Goal: Task Accomplishment & Management: Manage account settings

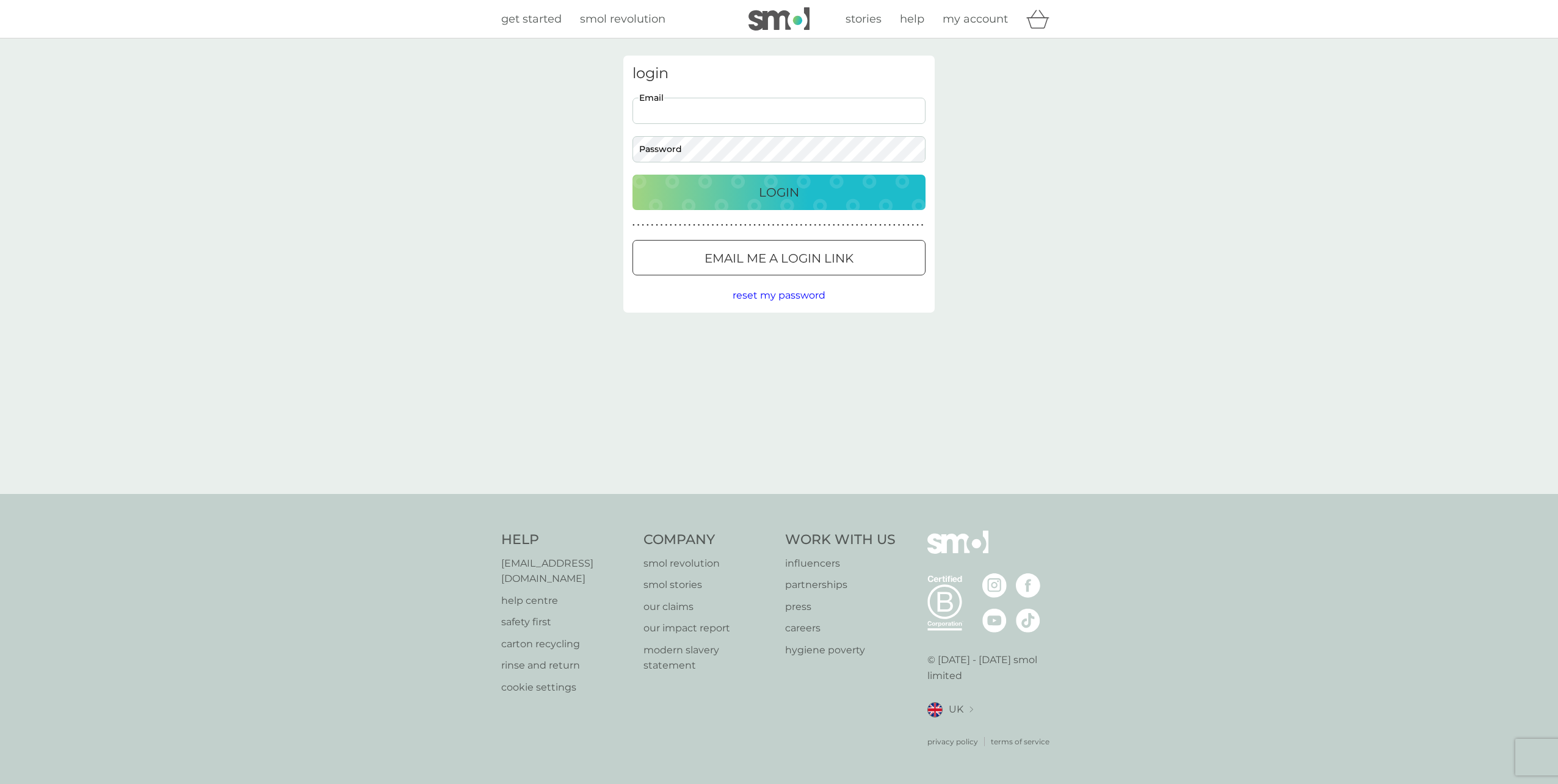
click at [690, 115] on input "Email" at bounding box center [779, 111] width 293 height 27
type input "martin_naylor@hotmail.com"
click at [633, 175] on button "Login" at bounding box center [779, 192] width 293 height 36
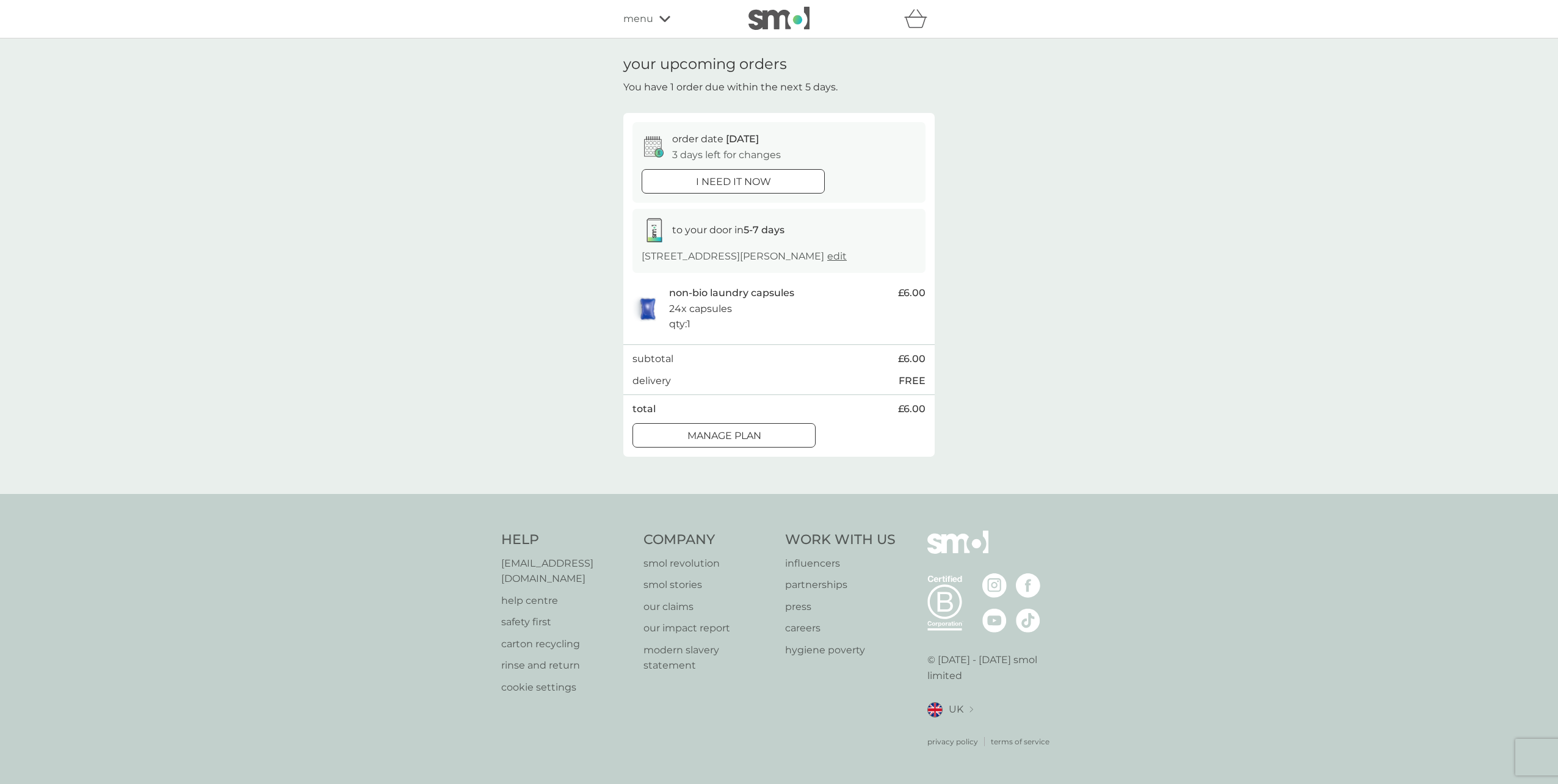
click at [740, 435] on div at bounding box center [723, 435] width 44 height 13
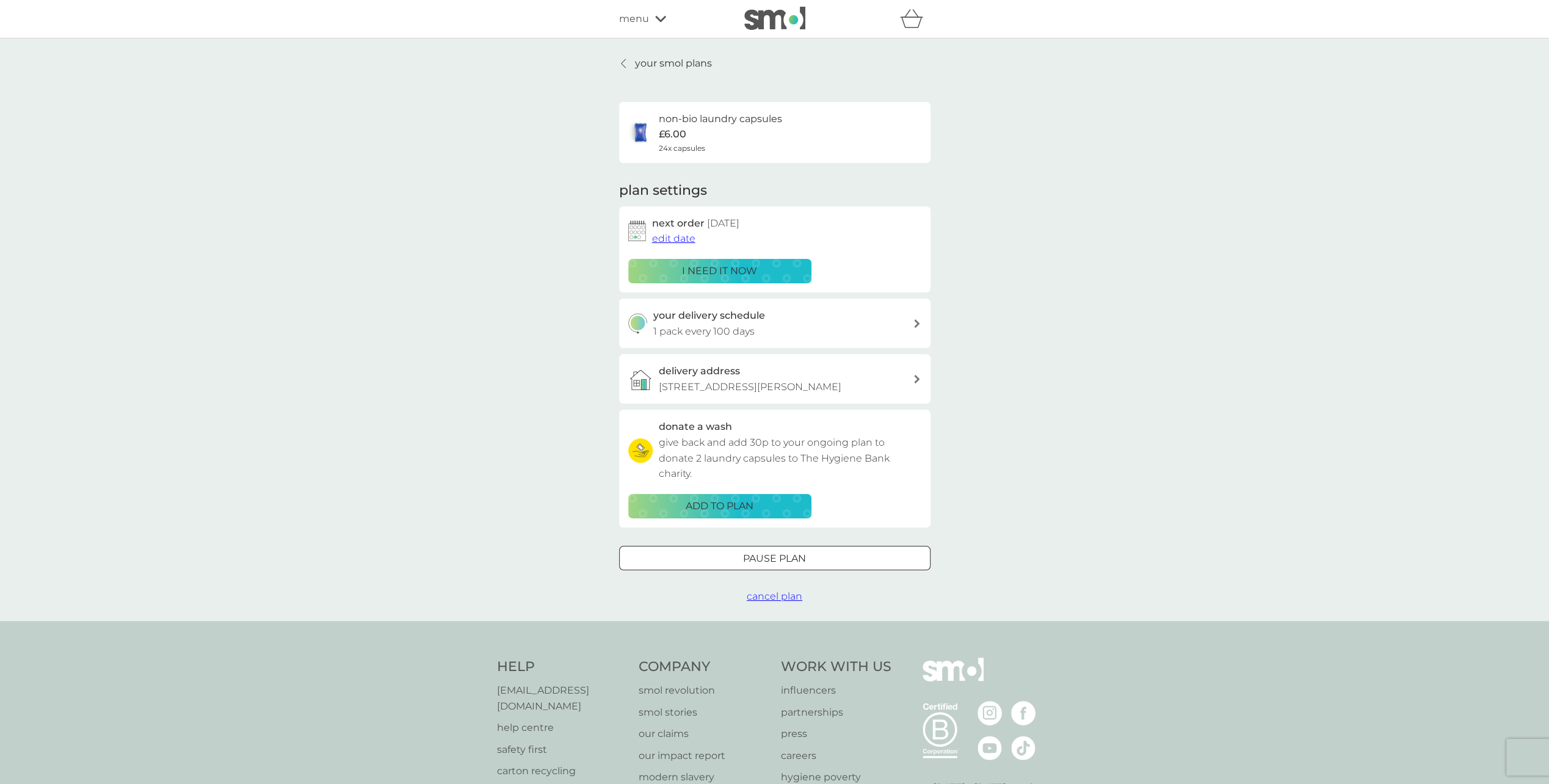
click at [669, 239] on span "edit date" at bounding box center [674, 238] width 43 height 12
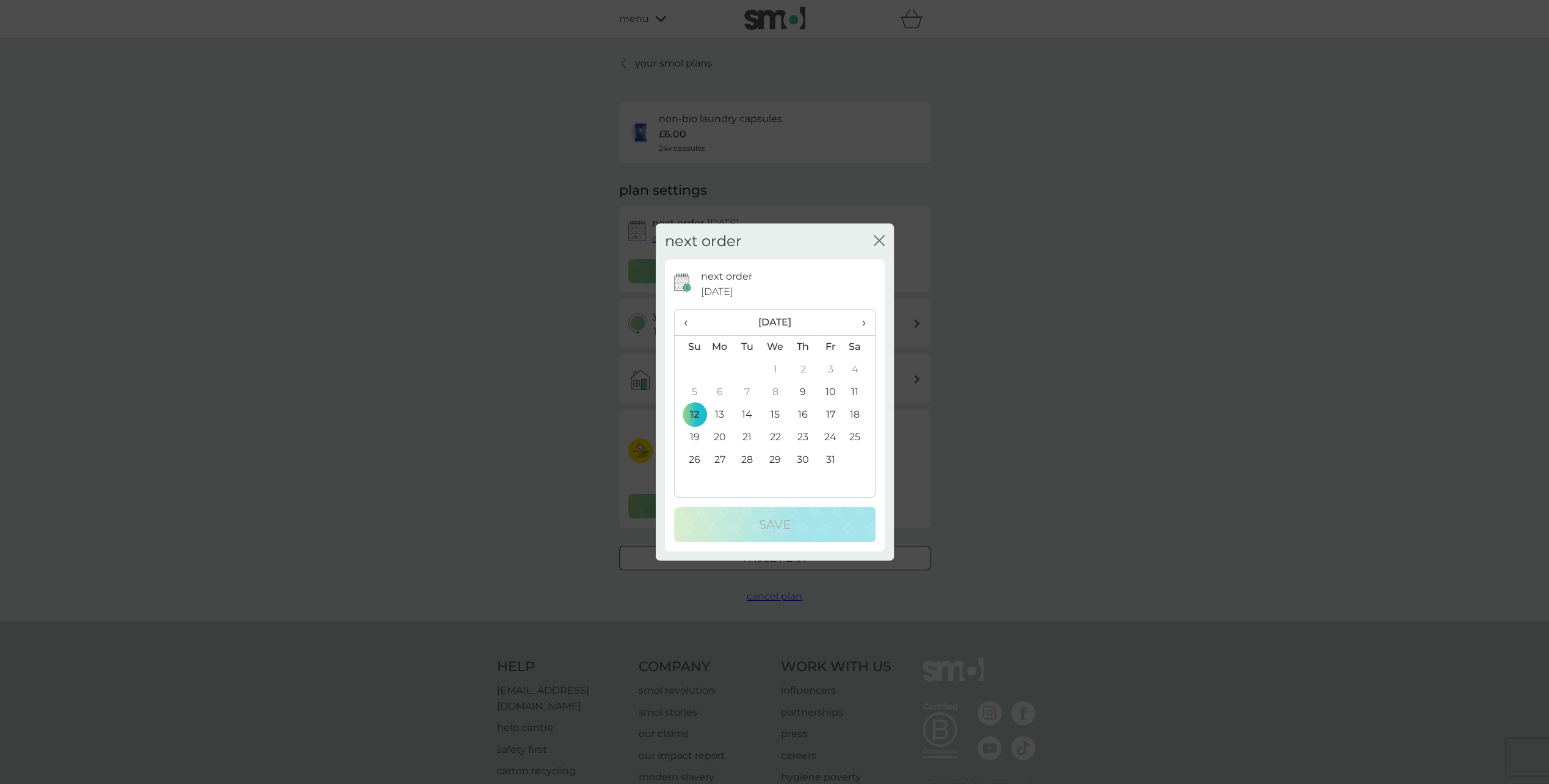
click at [881, 243] on icon "close" at bounding box center [881, 240] width 5 height 10
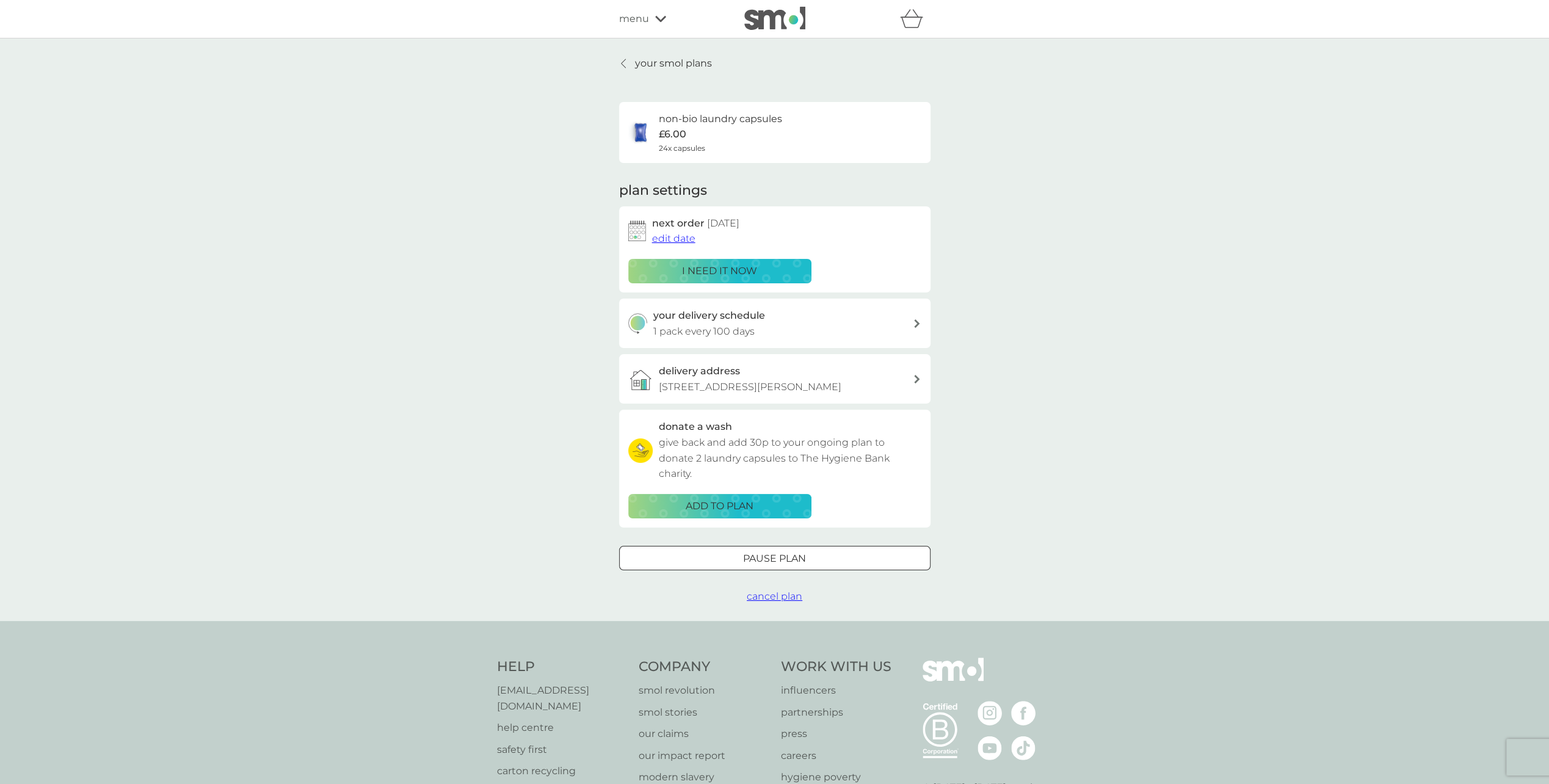
click at [740, 556] on div "Pause plan" at bounding box center [775, 558] width 310 height 16
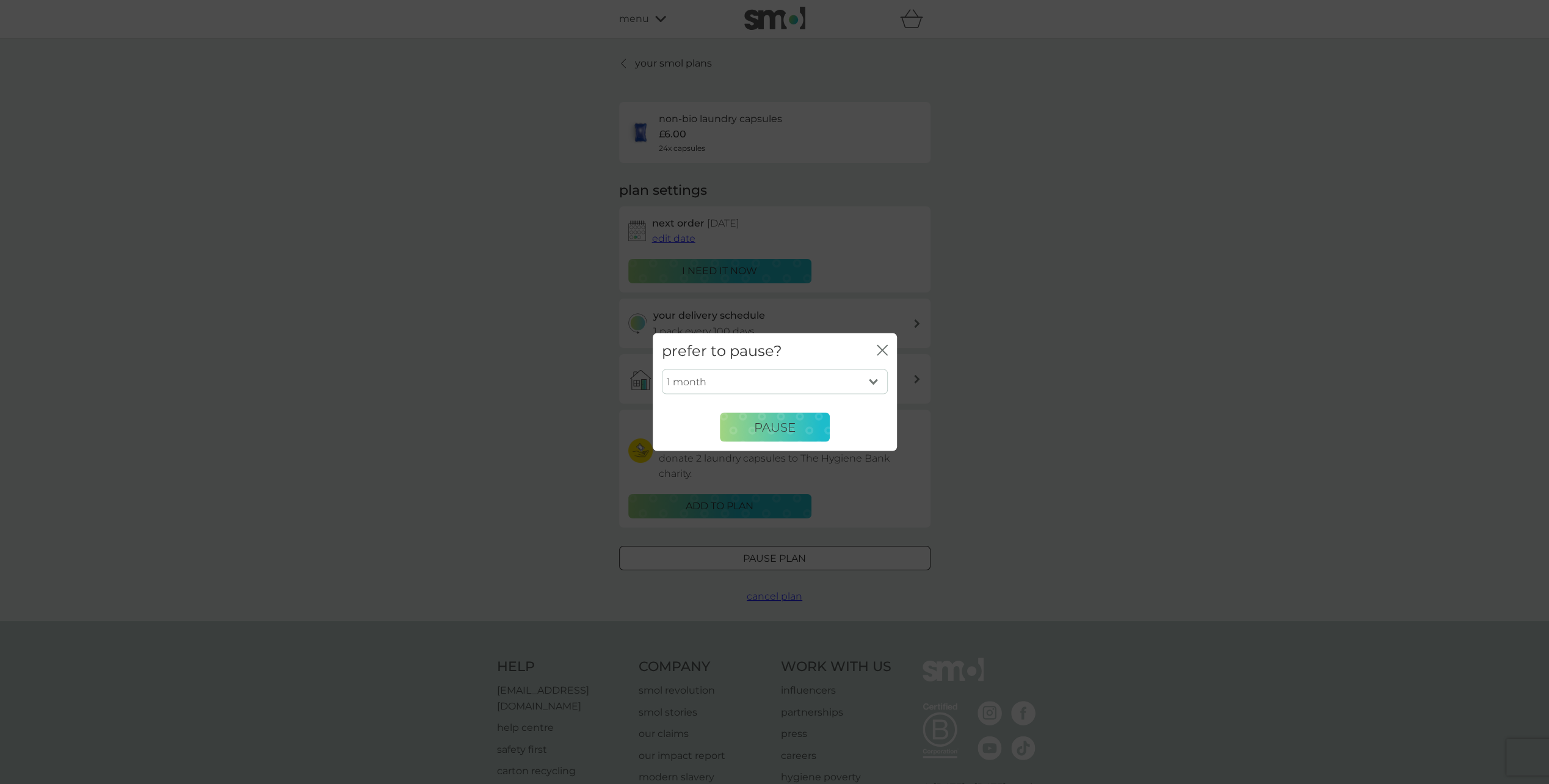
click at [845, 382] on select "1 month 2 months 3 months 4 months 5 months 6 months" at bounding box center [775, 382] width 226 height 26
select select "6"
click at [662, 369] on select "1 month 2 months 3 months 4 months 5 months 6 months" at bounding box center [775, 382] width 226 height 26
click at [775, 423] on span "Pause" at bounding box center [775, 426] width 41 height 15
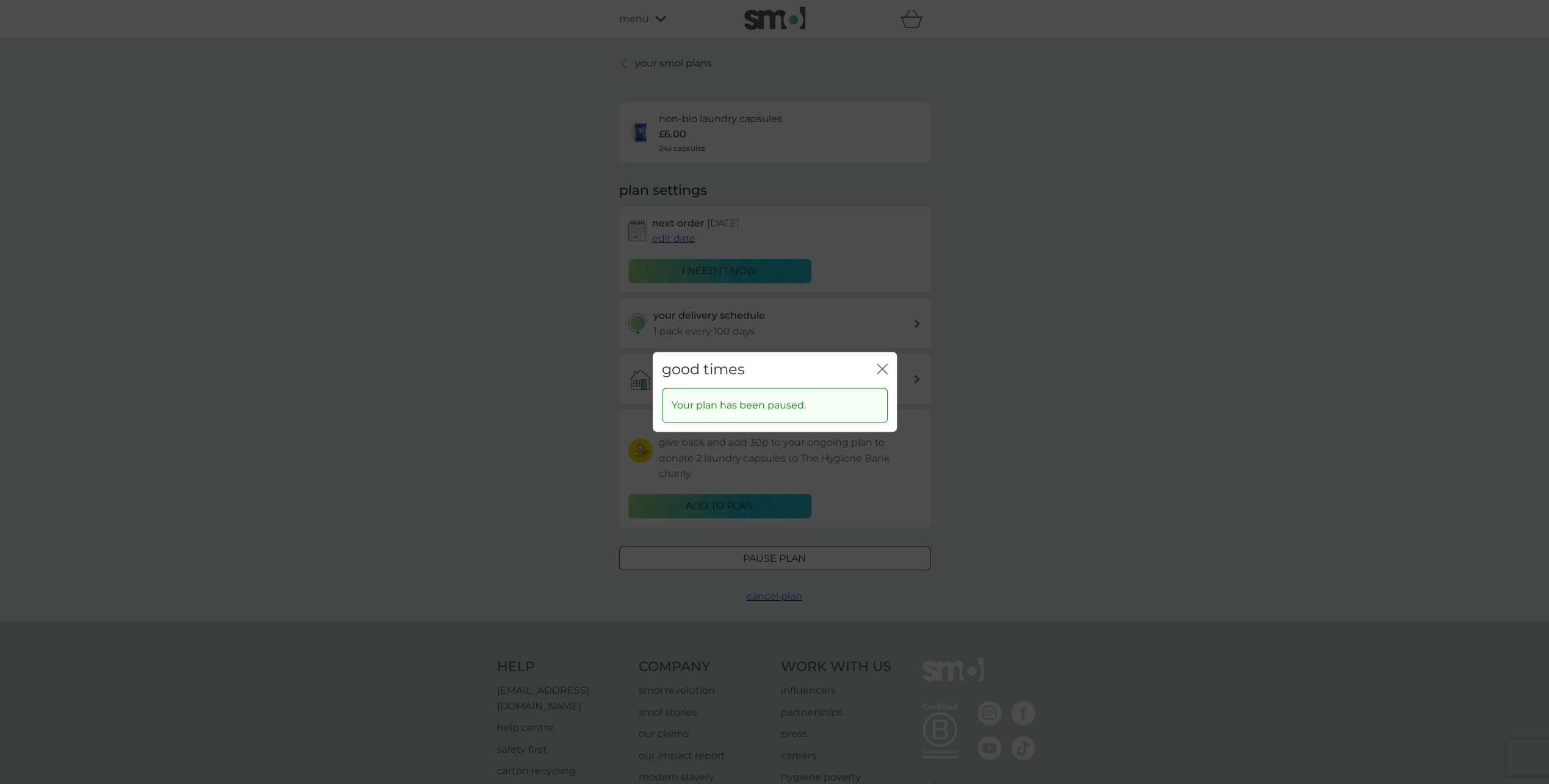
click at [798, 402] on p "Your plan has been paused." at bounding box center [739, 405] width 134 height 16
click at [877, 366] on icon "close" at bounding box center [882, 369] width 11 height 11
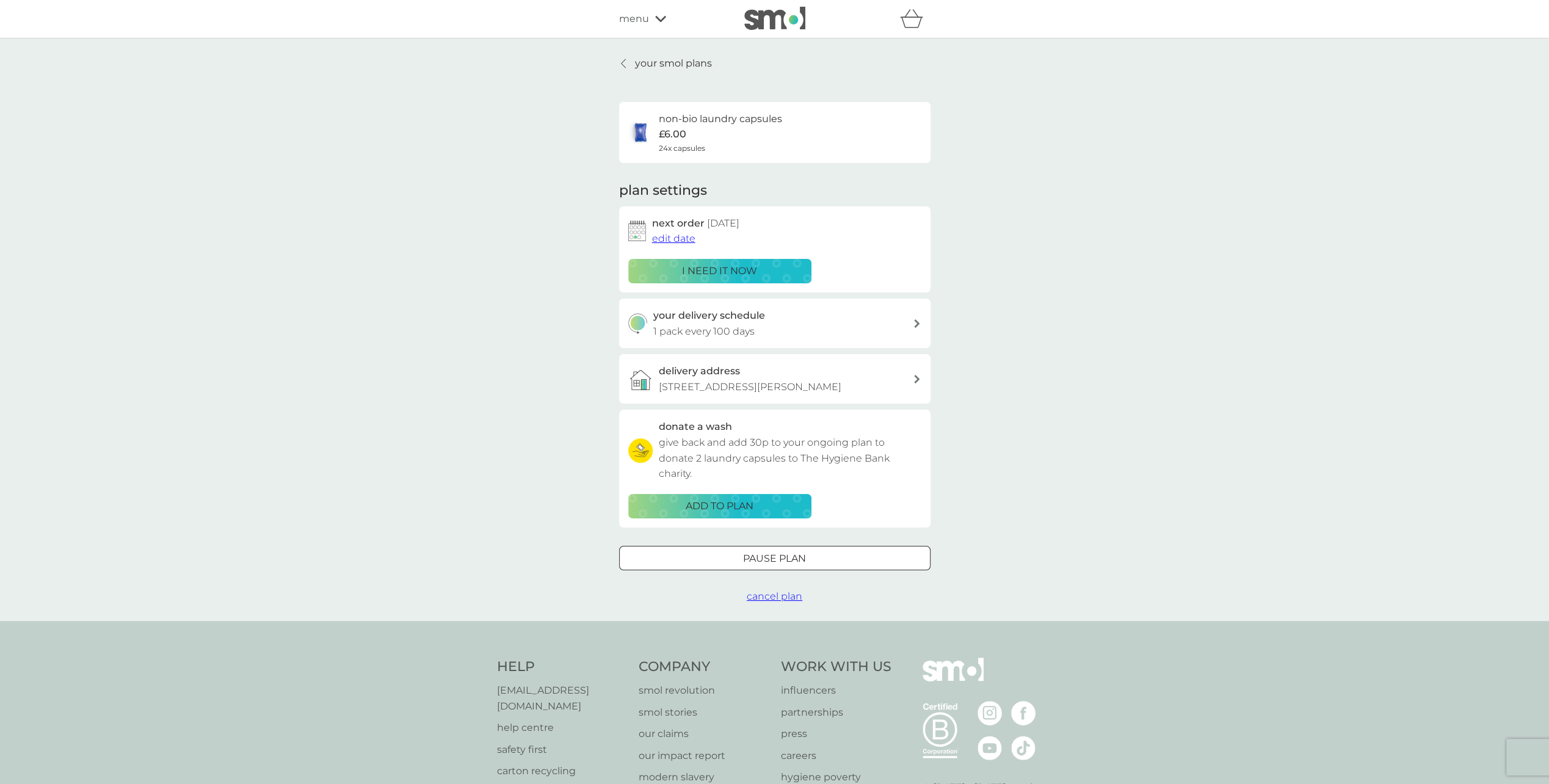
click at [658, 25] on div "menu" at bounding box center [671, 19] width 103 height 16
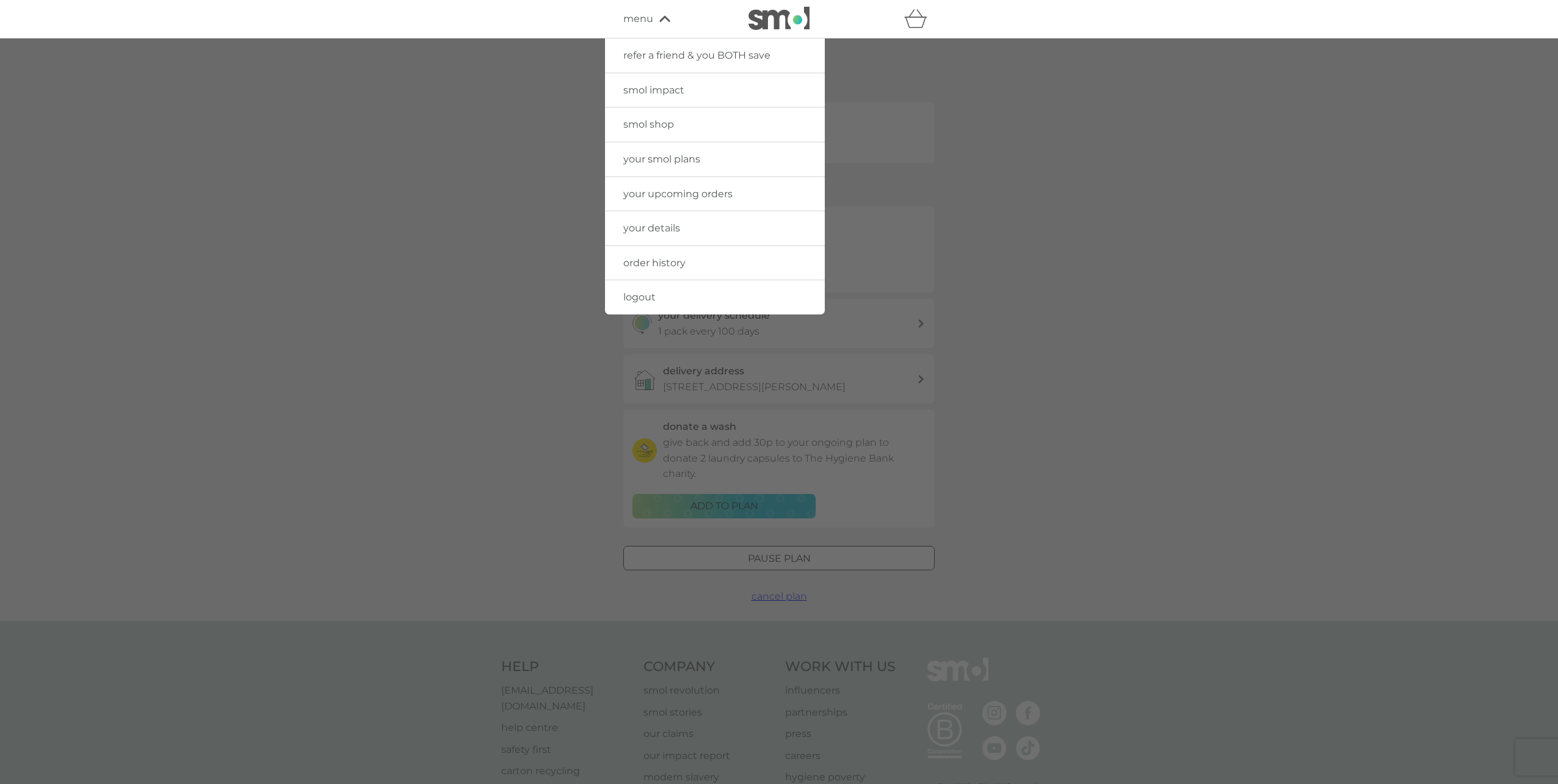
click at [640, 293] on span "logout" at bounding box center [640, 297] width 32 height 12
